Goal: Transaction & Acquisition: Book appointment/travel/reservation

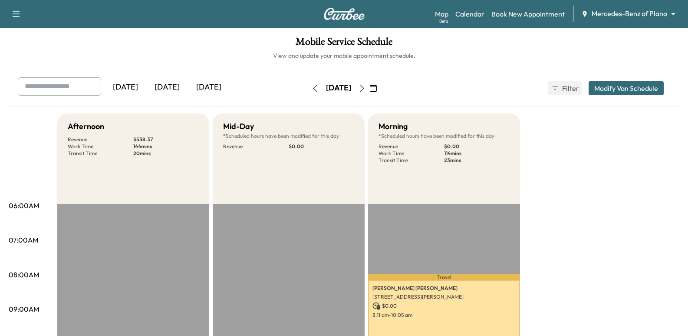
click at [631, 2] on div "Support Log Out Map Beta Calendar Book New Appointment Mercedes-Benz of Plano *…" at bounding box center [344, 14] width 688 height 28
click at [630, 15] on body "Support Log Out Map Beta Calendar Book New Appointment Mercedes-Benz of Plano *…" at bounding box center [344, 168] width 688 height 336
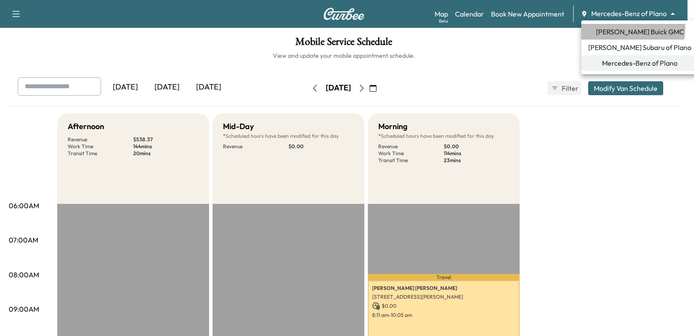
click at [633, 28] on span "[PERSON_NAME] Buick GMC" at bounding box center [640, 31] width 88 height 10
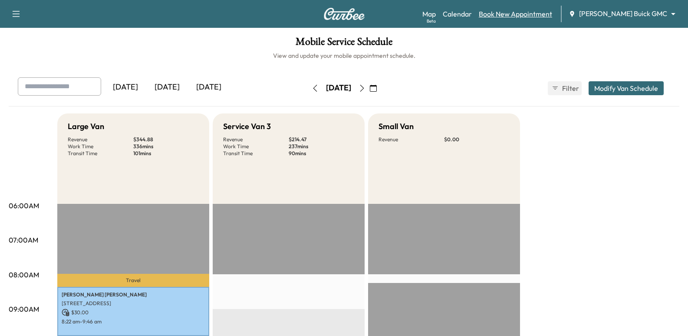
click at [552, 12] on link "Book New Appointment" at bounding box center [515, 14] width 73 height 10
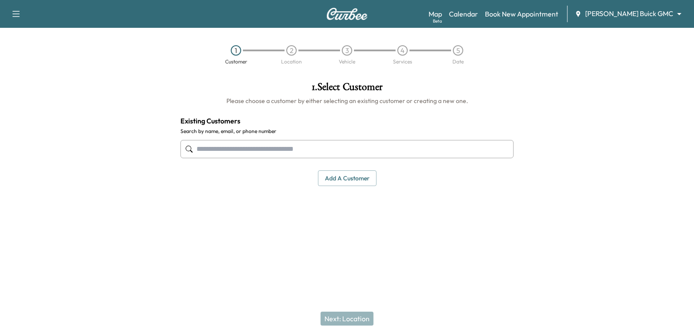
click at [382, 144] on input "text" at bounding box center [347, 149] width 333 height 18
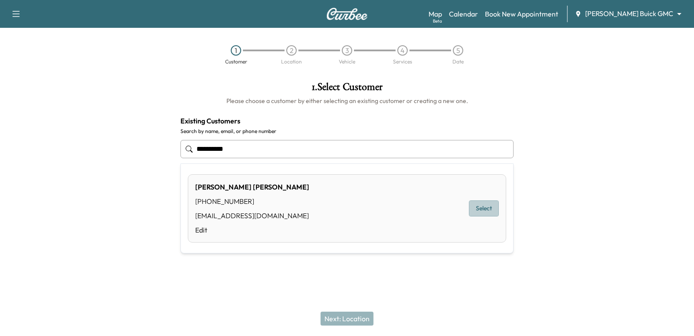
click at [497, 209] on button "Select" at bounding box center [484, 208] width 30 height 16
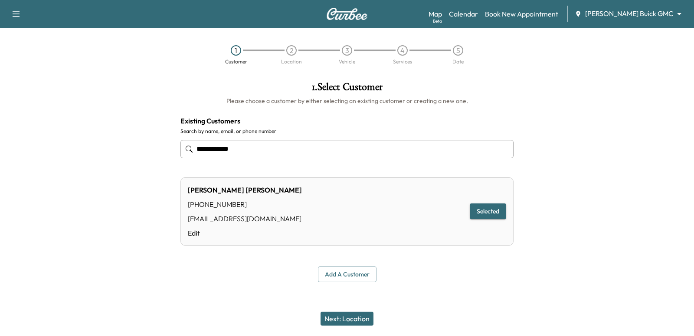
type input "**********"
click at [330, 321] on button "Next: Location" at bounding box center [347, 318] width 53 height 14
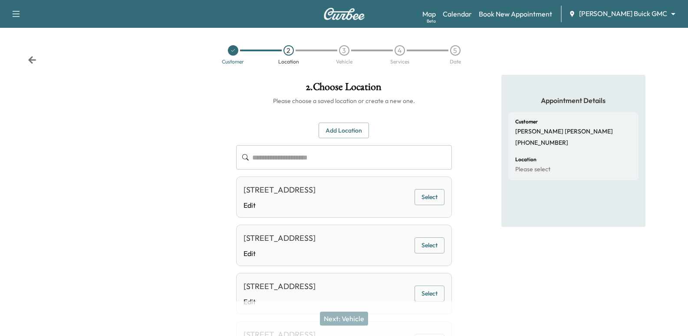
click at [435, 192] on button "Select" at bounding box center [430, 197] width 30 height 16
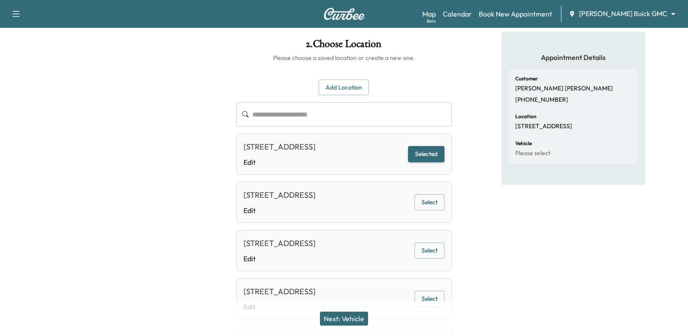
scroll to position [43, 0]
click at [332, 327] on div "Next: Vehicle" at bounding box center [344, 318] width 688 height 35
click at [349, 317] on button "Next: Vehicle" at bounding box center [344, 318] width 48 height 14
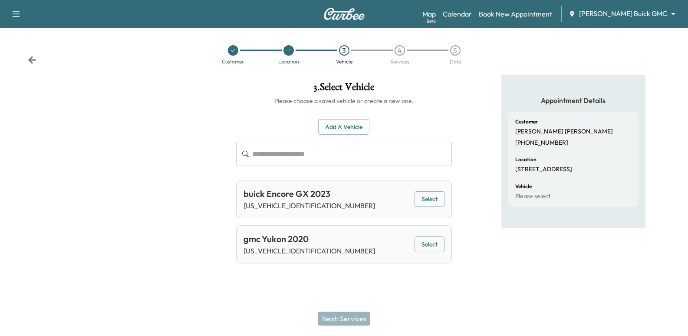
scroll to position [0, 0]
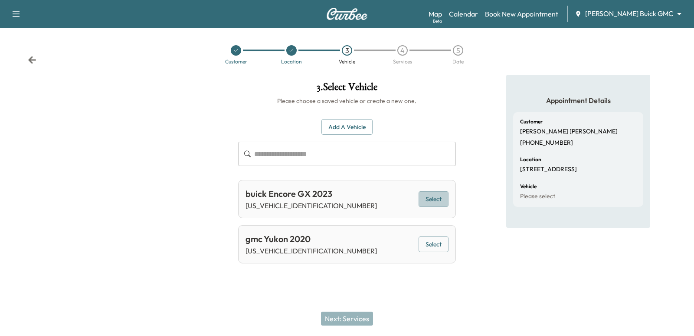
click at [421, 197] on button "Select" at bounding box center [434, 199] width 30 height 16
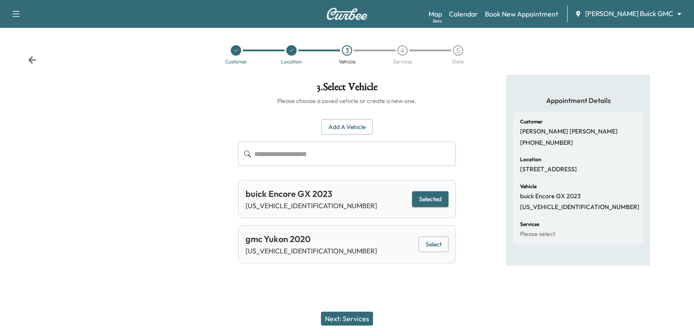
click at [349, 317] on button "Next: Services" at bounding box center [347, 318] width 52 height 14
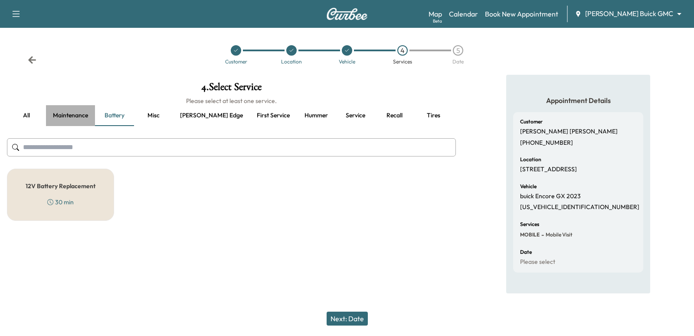
click at [82, 120] on button "Maintenance" at bounding box center [70, 115] width 49 height 21
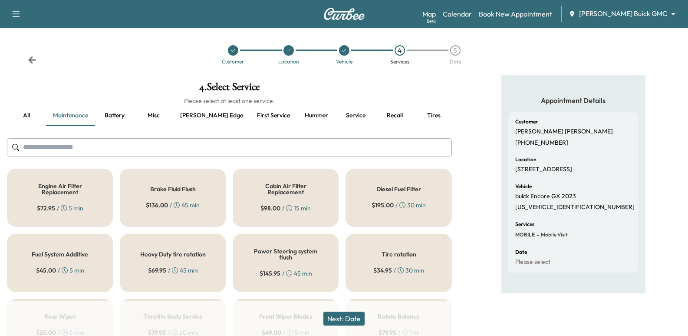
scroll to position [44, 0]
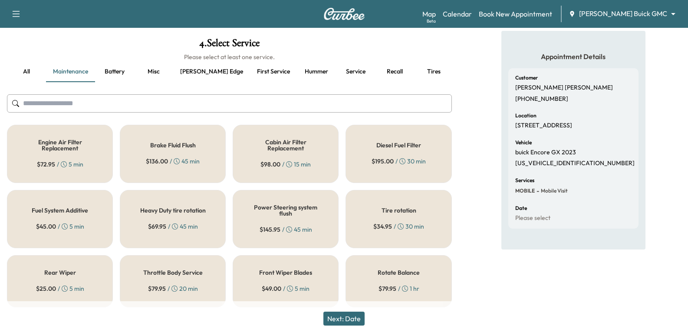
click at [250, 69] on button "First service" at bounding box center [273, 71] width 47 height 21
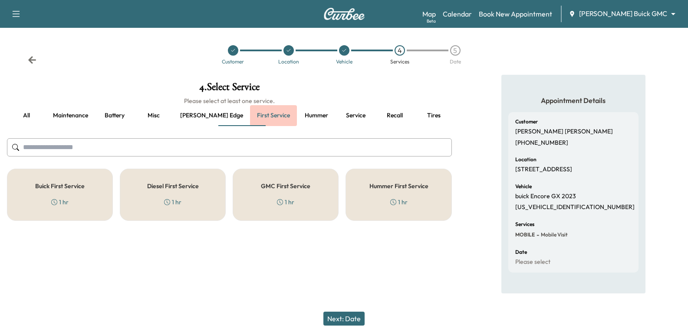
scroll to position [0, 0]
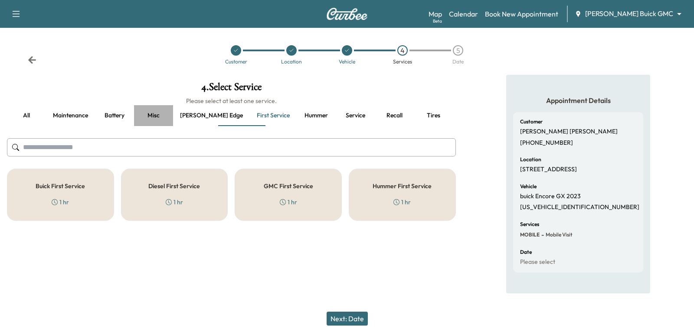
click at [162, 116] on button "Misc" at bounding box center [153, 115] width 39 height 21
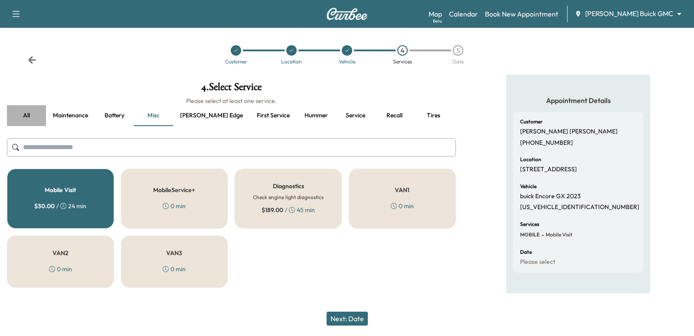
click at [29, 115] on button "all" at bounding box center [26, 115] width 39 height 21
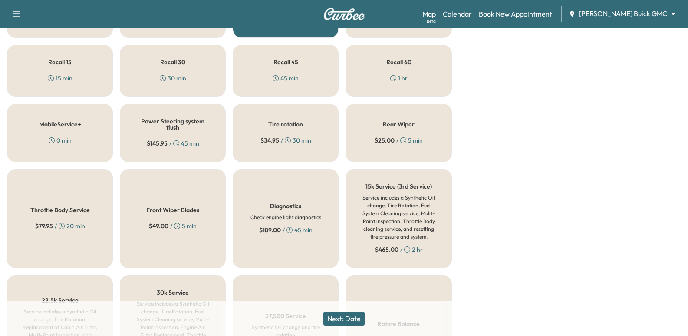
scroll to position [564, 0]
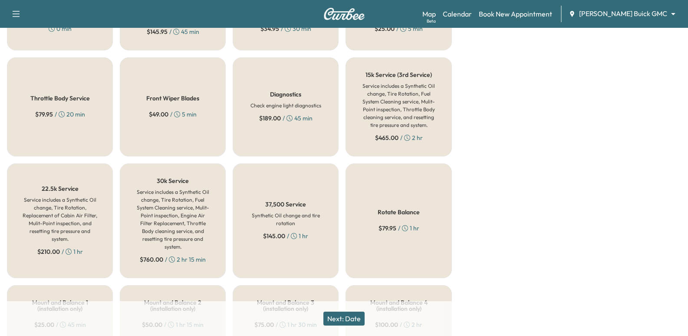
click at [386, 85] on h6 "Service includes a Synthetic Oil change, Tire Rotation, Fuel System Cleaning se…" at bounding box center [398, 105] width 77 height 47
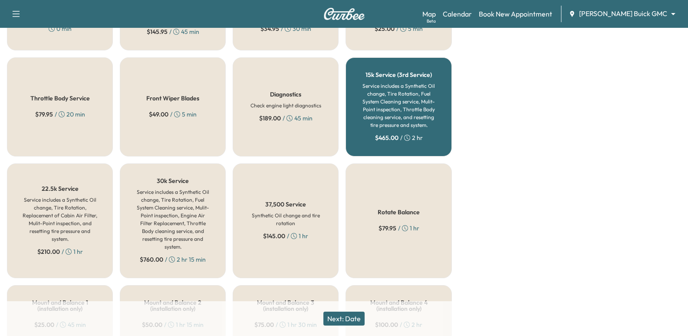
click at [348, 319] on button "Next: Date" at bounding box center [343, 318] width 41 height 14
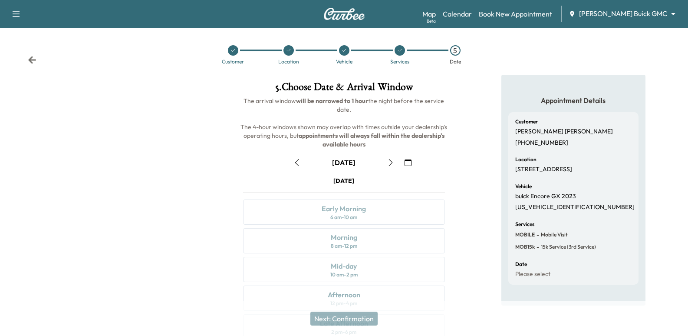
click at [393, 159] on icon "button" at bounding box center [390, 162] width 7 height 7
